Goal: Find specific page/section: Find specific page/section

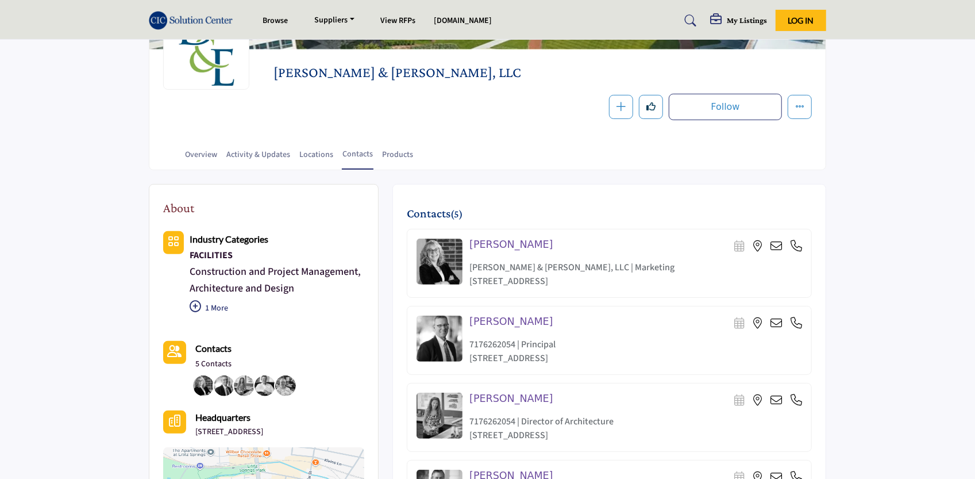
scroll to position [115, 0]
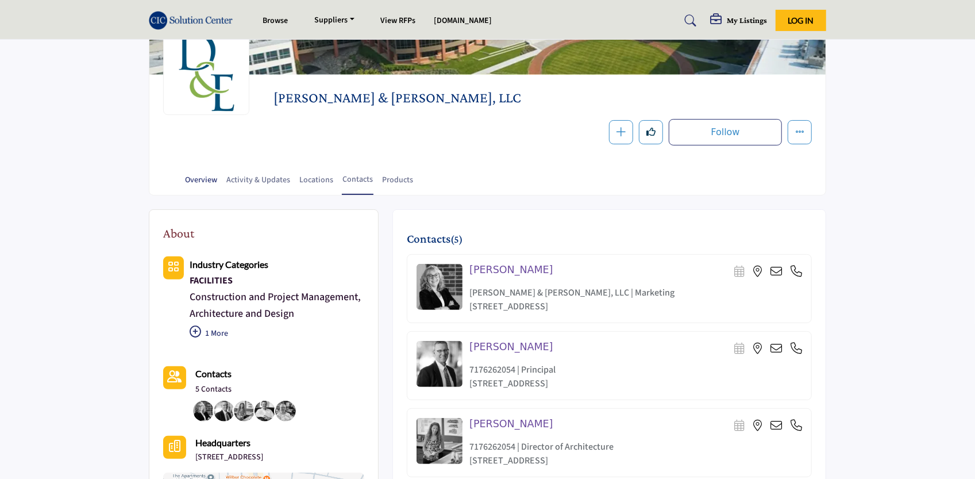
click at [197, 178] on link "Overview" at bounding box center [200, 184] width 33 height 20
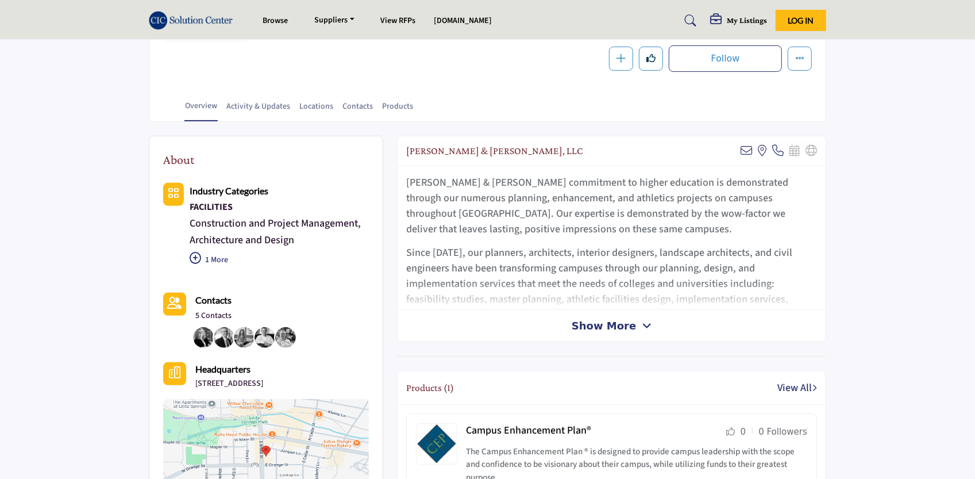
scroll to position [172, 0]
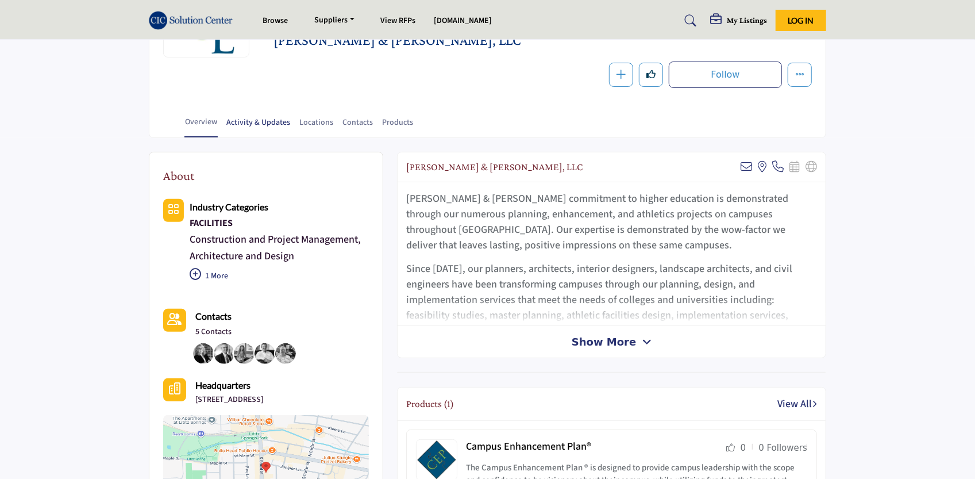
click at [249, 126] on link "Activity & Updates" at bounding box center [258, 127] width 65 height 20
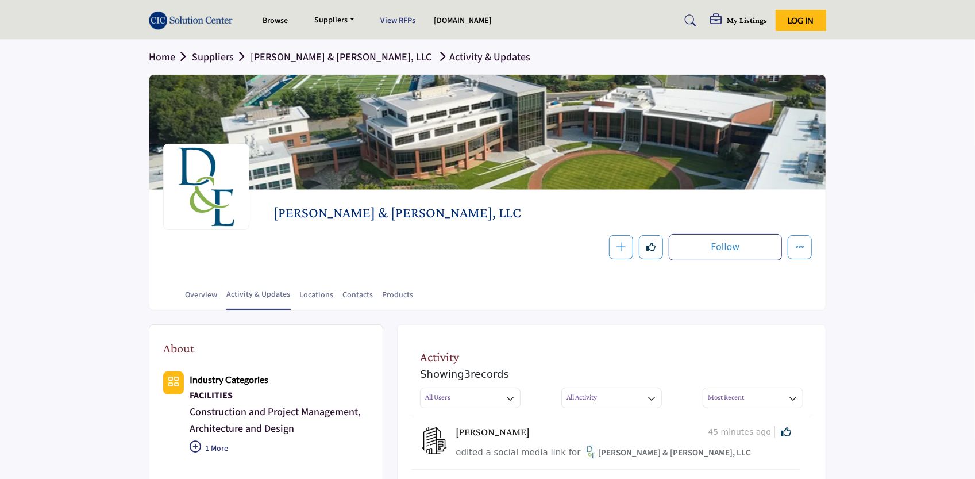
click at [401, 21] on link "View RFPs" at bounding box center [398, 20] width 35 height 11
